Goal: Navigation & Orientation: Find specific page/section

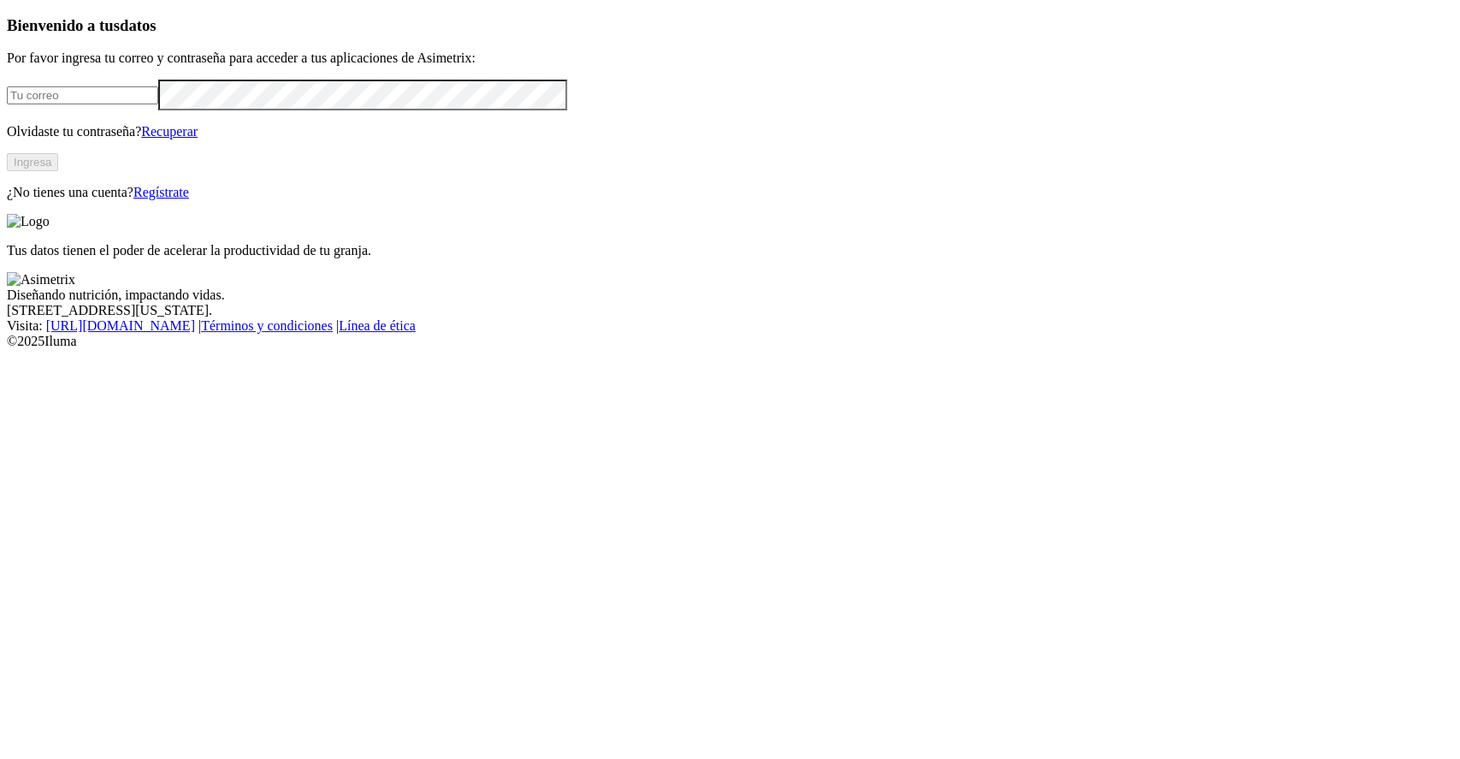
type input "[EMAIL_ADDRESS][PERSON_NAME][DOMAIN_NAME]"
click at [58, 171] on button "Ingresa" at bounding box center [32, 162] width 51 height 18
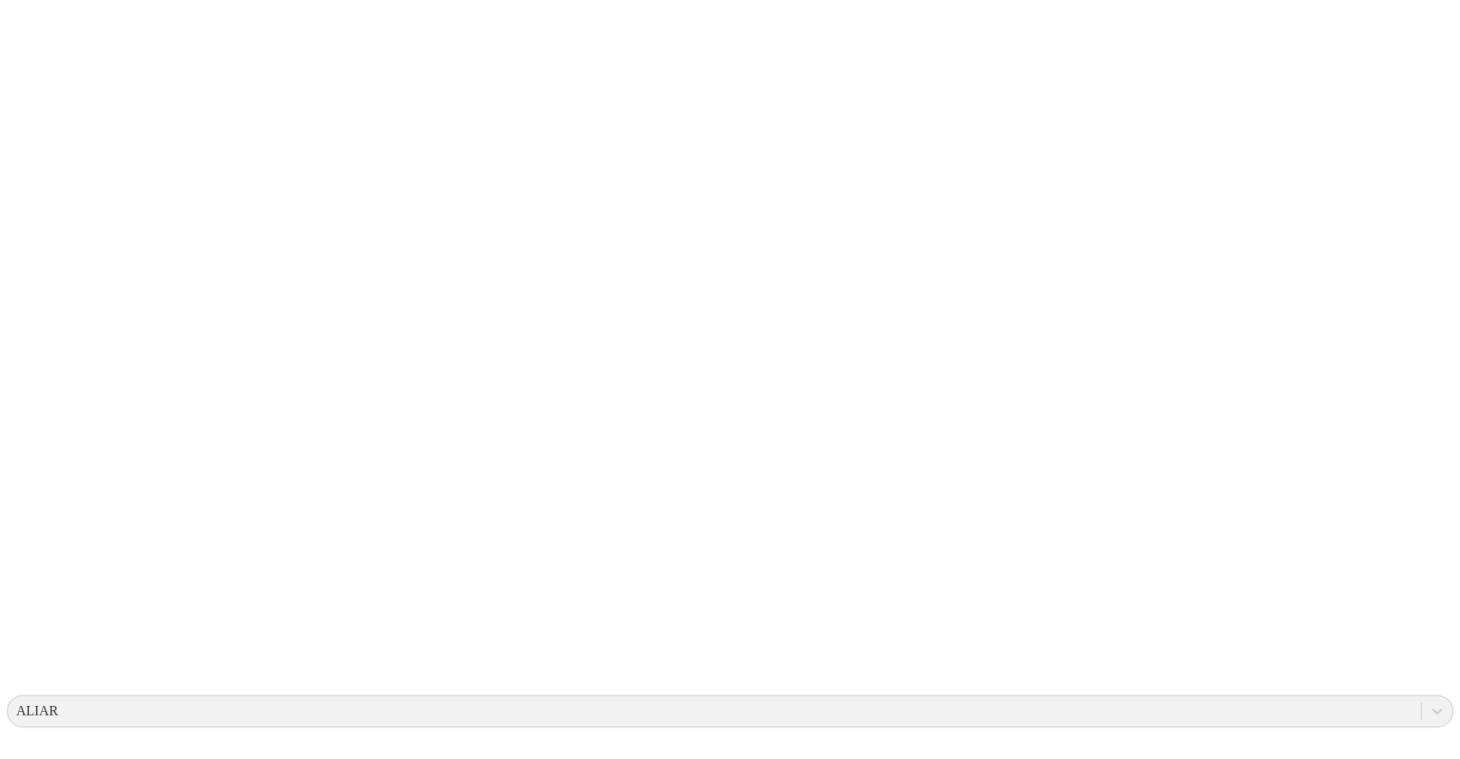
click at [58, 703] on div "ALIAR" at bounding box center [37, 710] width 42 height 15
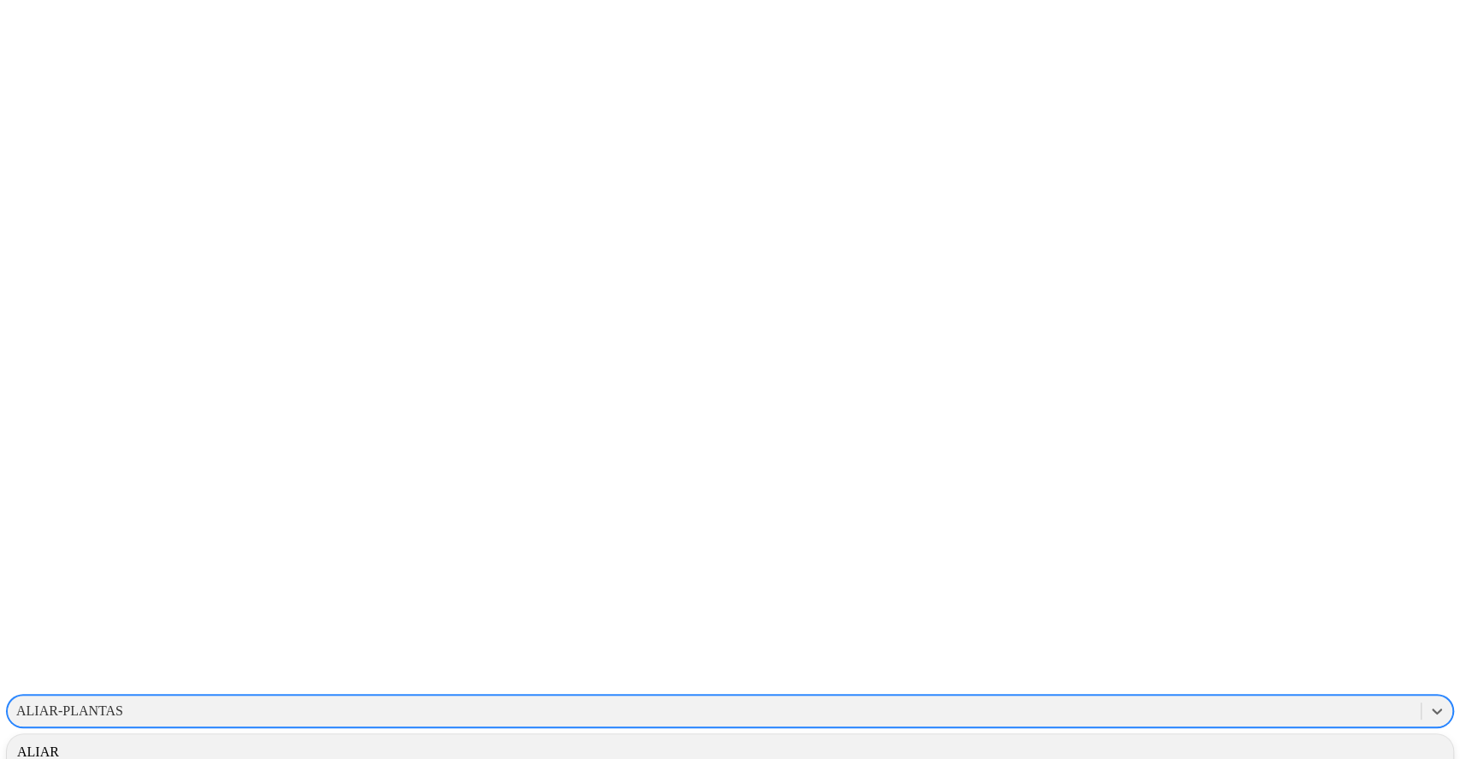
click at [1069, 698] on div "ALIAR-PLANTAS" at bounding box center [714, 711] width 1413 height 26
click at [1262, 737] on div "ALIAR" at bounding box center [730, 751] width 1447 height 29
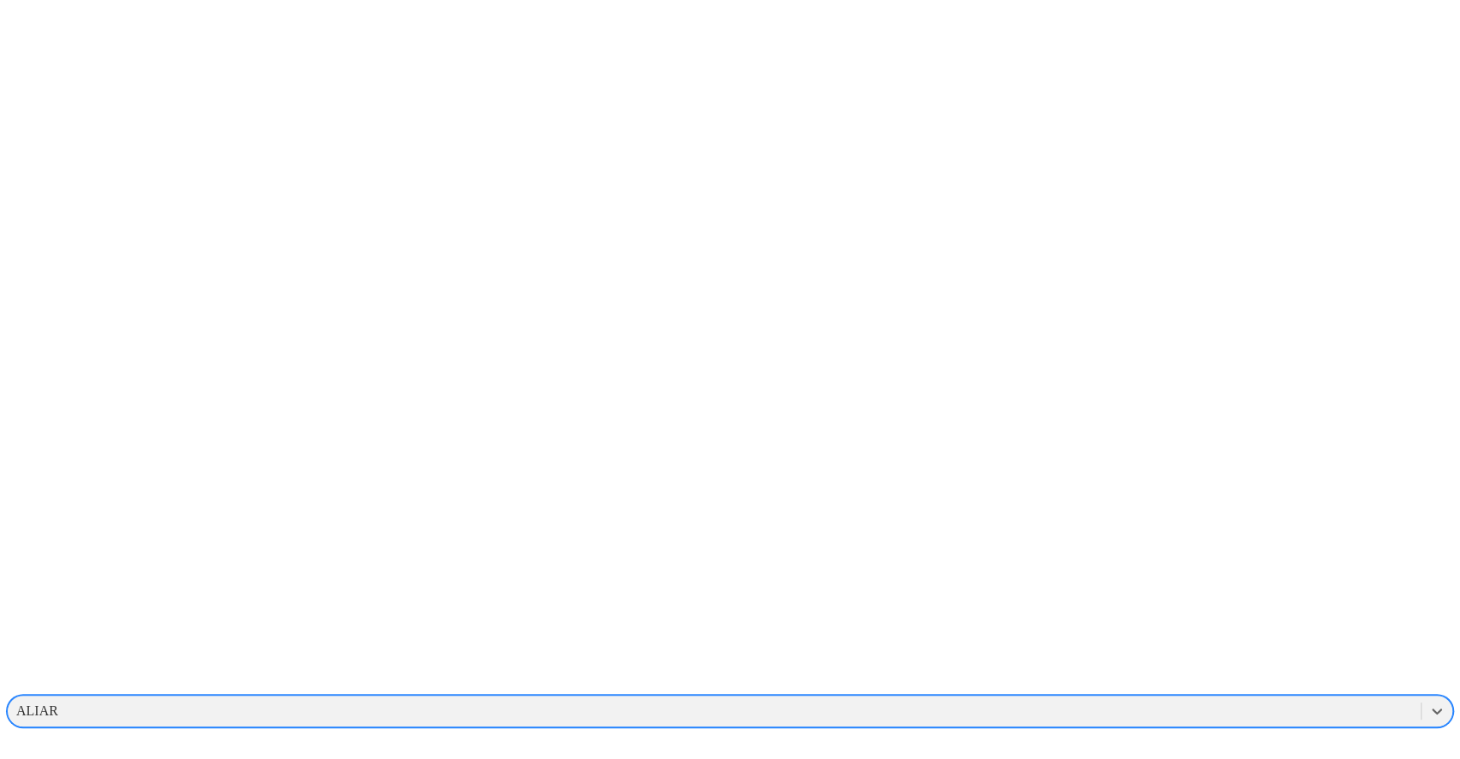
click at [58, 703] on div "ALIAR" at bounding box center [37, 710] width 42 height 15
